Goal: Check status: Check status

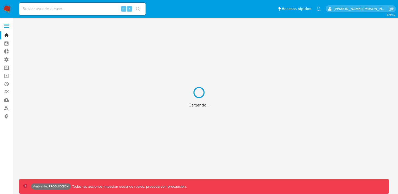
click at [6, 77] on div "Cargando..." at bounding box center [199, 97] width 398 height 194
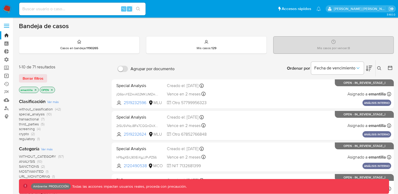
click at [6, 77] on link "Operaciones masivas" at bounding box center [31, 76] width 63 height 8
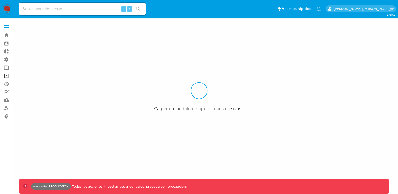
click at [6, 77] on link "Operaciones masivas" at bounding box center [31, 76] width 63 height 8
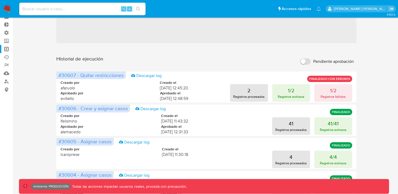
scroll to position [31, 0]
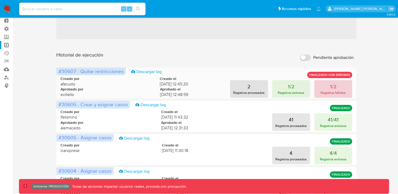
click at [330, 88] on p "1/2" at bounding box center [333, 86] width 6 height 7
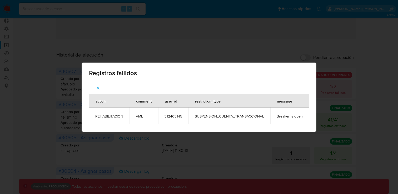
click at [303, 77] on div "Registros fallidos" at bounding box center [199, 72] width 235 height 19
click at [96, 87] on icon "button" at bounding box center [98, 88] width 5 height 5
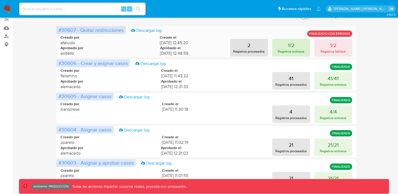
scroll to position [68, 0]
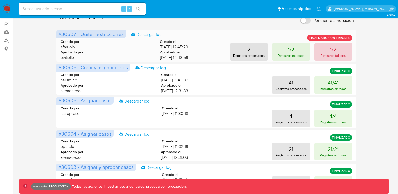
click at [336, 49] on button "1/2 Registros fallidos" at bounding box center [333, 52] width 38 height 18
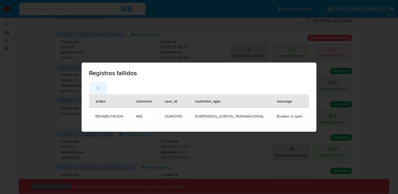
click at [96, 88] on icon "button" at bounding box center [98, 88] width 5 height 5
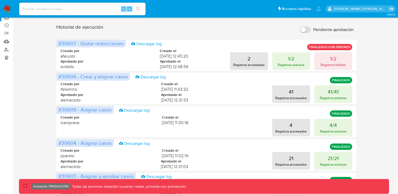
scroll to position [0, 0]
